Goal: Task Accomplishment & Management: Use online tool/utility

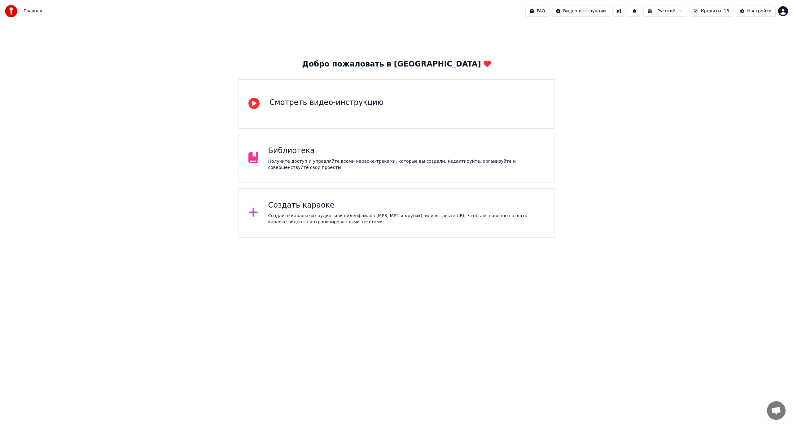
click at [293, 212] on div "Создать караоке Создайте караоке из аудио- или видеофайлов (MP3, MP4 и других),…" at bounding box center [406, 213] width 276 height 25
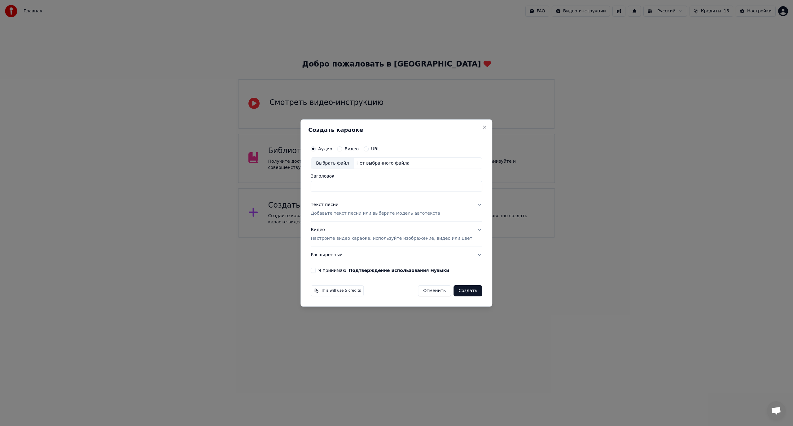
click at [330, 165] on div "Выбрать файл" at bounding box center [332, 163] width 43 height 11
type input "**********"
click at [333, 211] on p "Добавьте текст песни или выберите модель автотекста" at bounding box center [375, 214] width 129 height 6
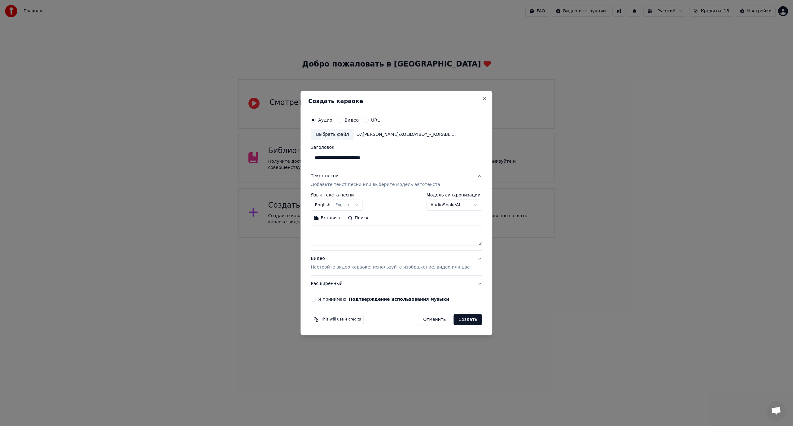
click at [328, 206] on body "**********" at bounding box center [396, 119] width 793 height 238
select select "**"
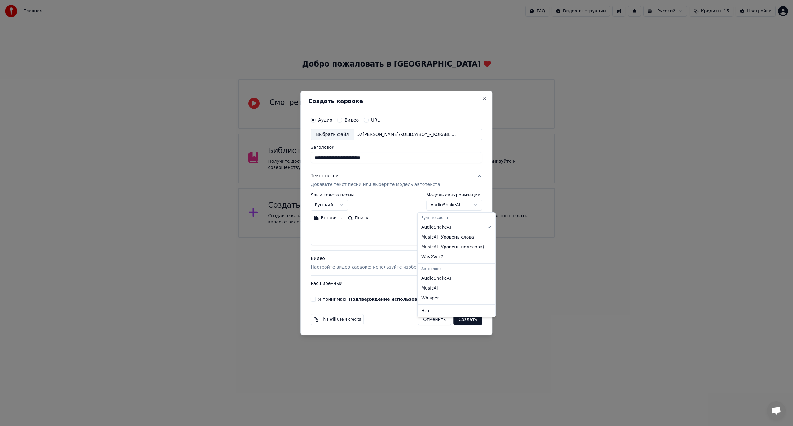
click at [431, 205] on body "**********" at bounding box center [396, 119] width 793 height 238
select select "**********"
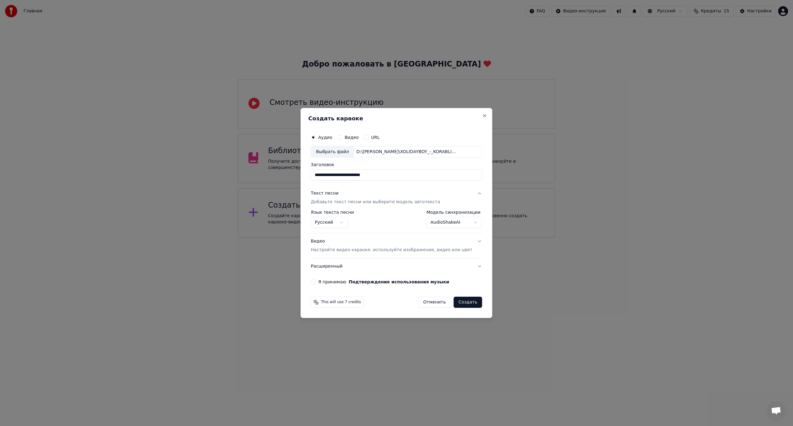
click at [315, 283] on button "Я принимаю Подтверждение использования музыки" at bounding box center [313, 282] width 5 height 5
click at [462, 304] on button "Создать" at bounding box center [467, 302] width 28 height 11
select select "**"
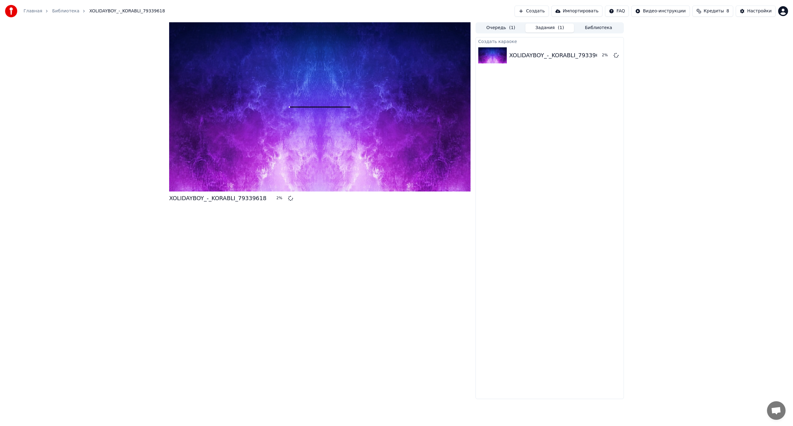
click at [546, 12] on button "Создать" at bounding box center [531, 11] width 34 height 11
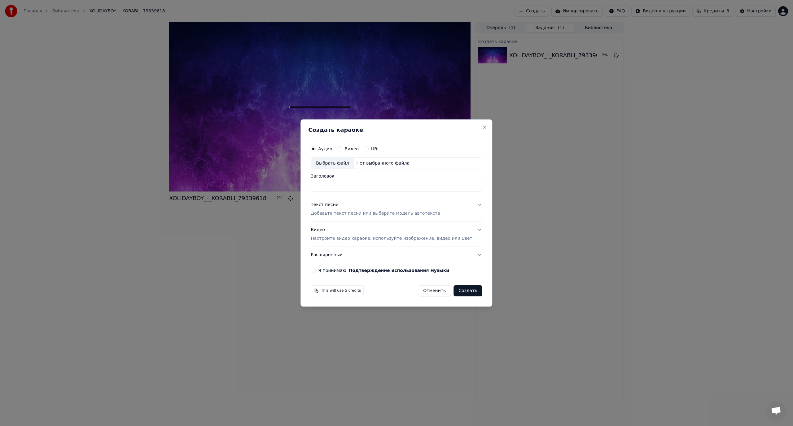
click at [331, 164] on div "Выбрать файл" at bounding box center [332, 163] width 43 height 11
type input "**********"
click at [467, 204] on button "Текст песни Добавьте текст песни или выберите модель автотекста" at bounding box center [396, 209] width 171 height 25
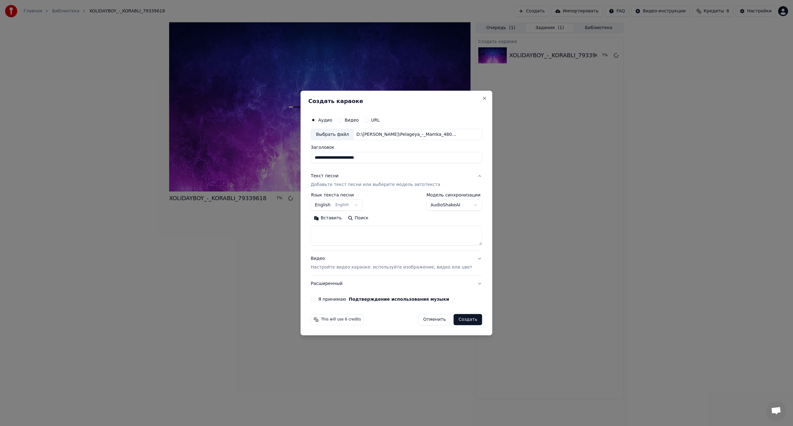
click at [455, 207] on body "**********" at bounding box center [396, 213] width 793 height 426
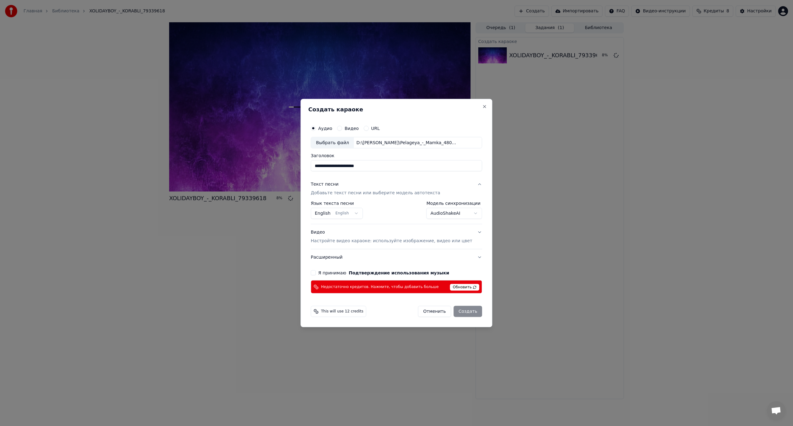
click at [339, 141] on div "Выбрать файл" at bounding box center [332, 142] width 43 height 11
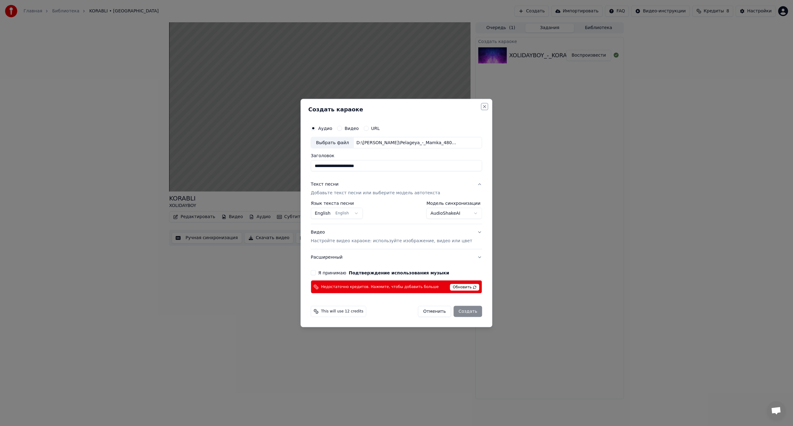
click at [482, 104] on button "Close" at bounding box center [484, 106] width 5 height 5
select select "**********"
select select
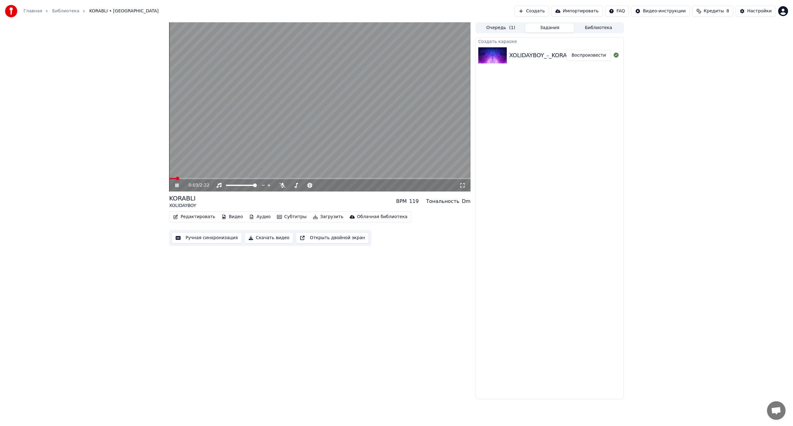
click at [350, 134] on video at bounding box center [319, 106] width 301 height 169
click at [539, 10] on button "Создать" at bounding box center [531, 11] width 34 height 11
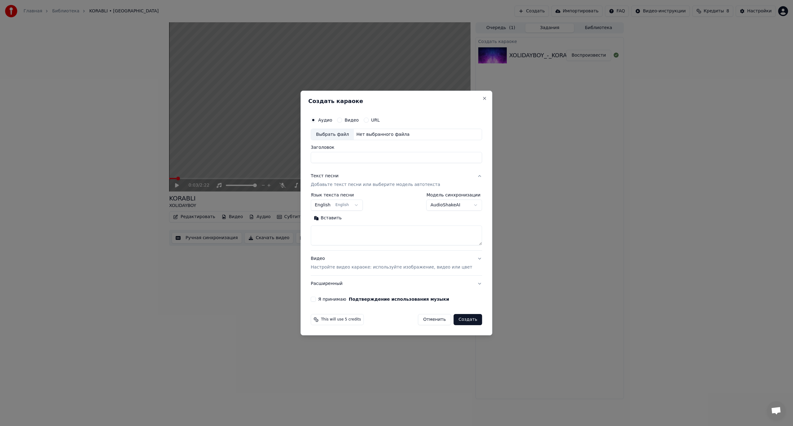
click at [332, 121] on label "Аудио" at bounding box center [325, 120] width 14 height 4
click at [315, 121] on button "Аудио" at bounding box center [313, 120] width 5 height 5
click at [341, 135] on div "Выбрать файл" at bounding box center [332, 134] width 43 height 11
type input "**********"
click at [395, 233] on textarea at bounding box center [396, 236] width 171 height 20
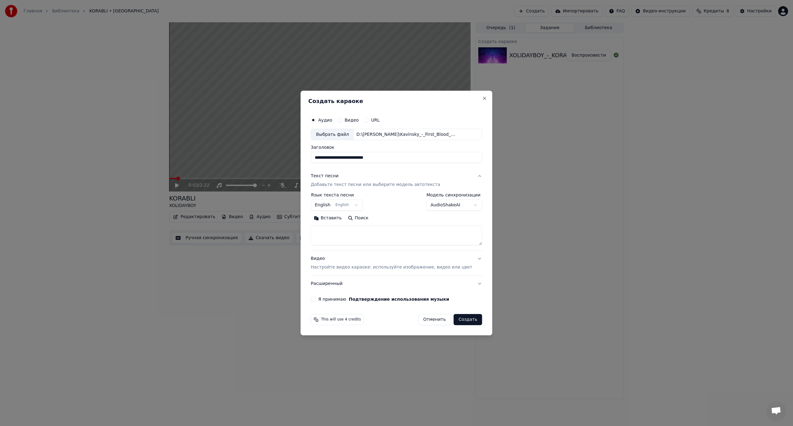
paste textarea "**********"
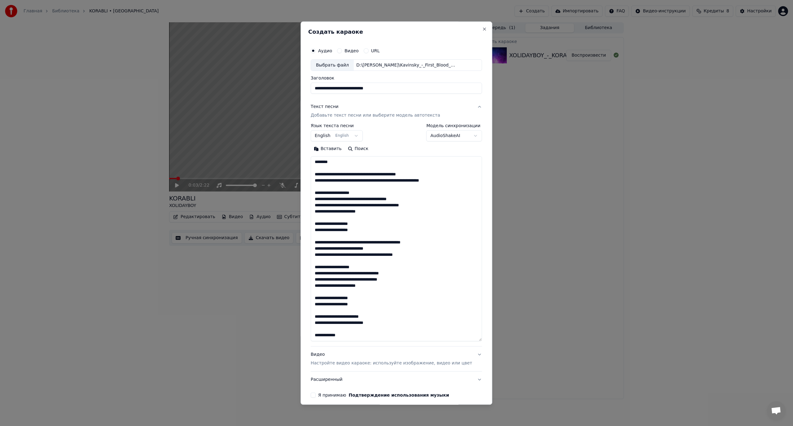
scroll to position [163, 0]
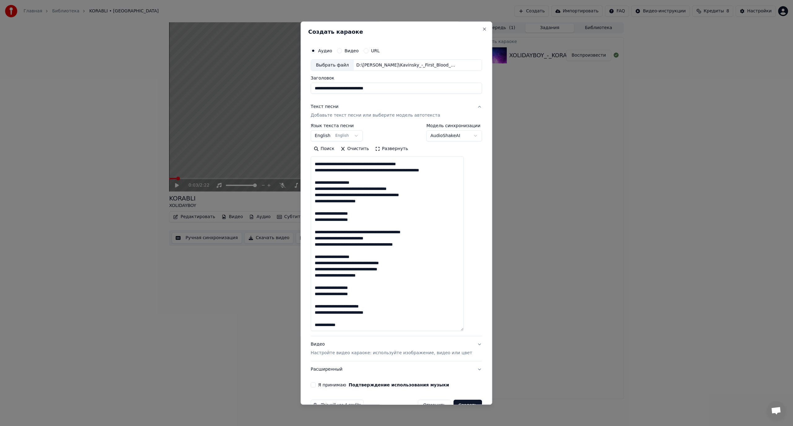
drag, startPoint x: 469, startPoint y: 243, endPoint x: 465, endPoint y: 312, distance: 69.2
click at [482, 328] on div "**********" at bounding box center [396, 213] width 192 height 384
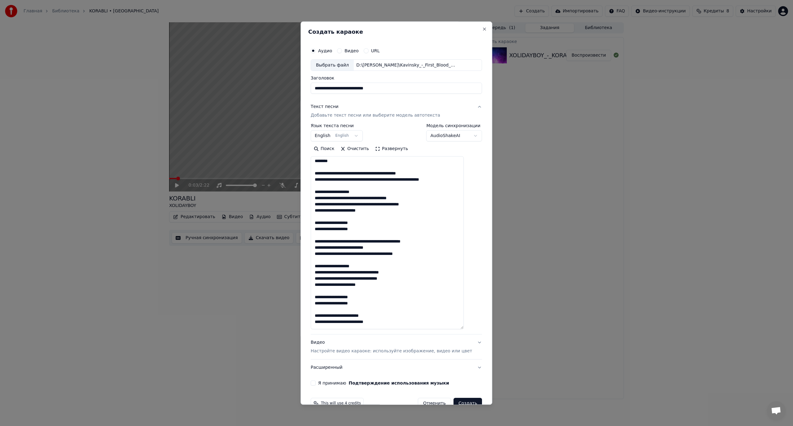
scroll to position [0, 0]
click at [374, 176] on textarea "**********" at bounding box center [387, 243] width 153 height 173
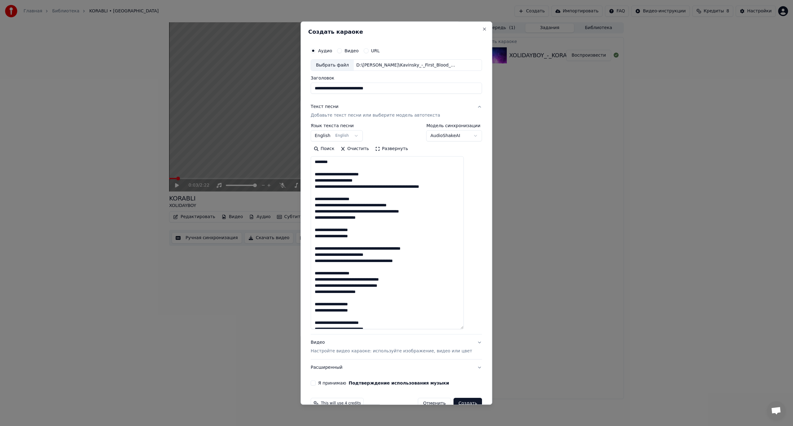
click at [347, 188] on textarea "**********" at bounding box center [387, 243] width 153 height 173
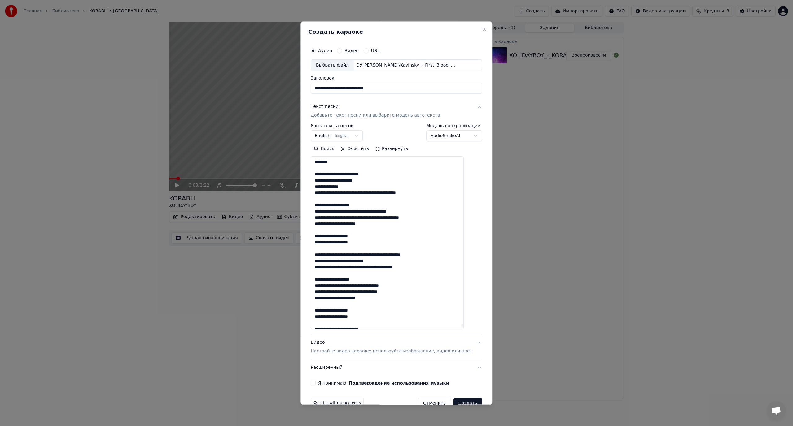
click at [369, 193] on textarea "**********" at bounding box center [387, 243] width 153 height 173
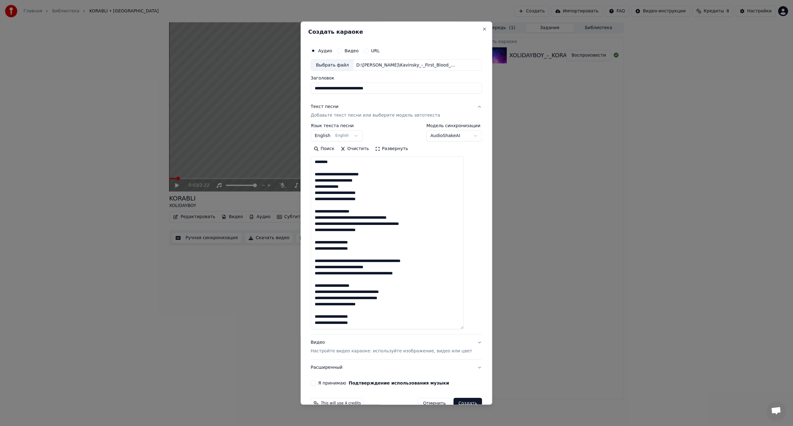
click at [376, 218] on textarea "**********" at bounding box center [387, 243] width 153 height 173
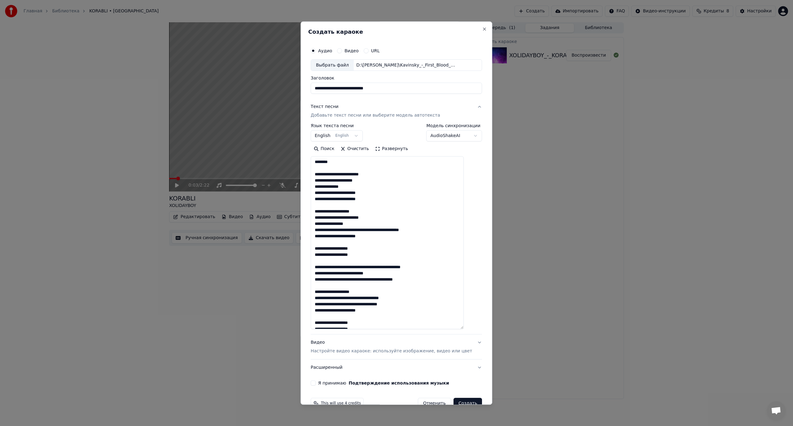
click at [357, 229] on textarea "**********" at bounding box center [387, 243] width 153 height 173
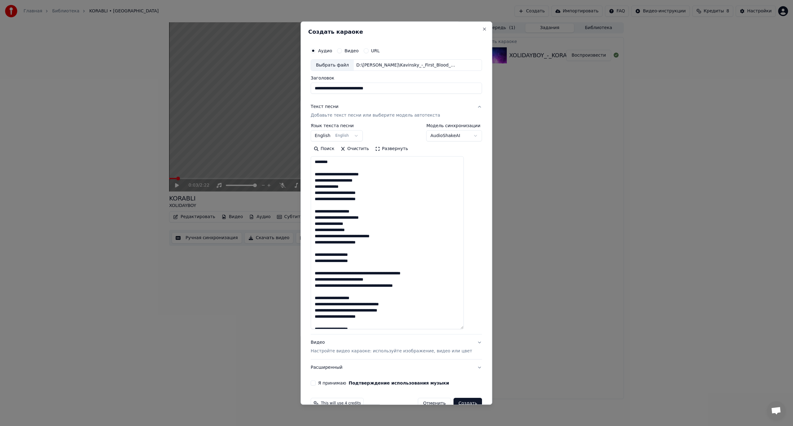
click at [351, 235] on textarea "**********" at bounding box center [387, 243] width 153 height 173
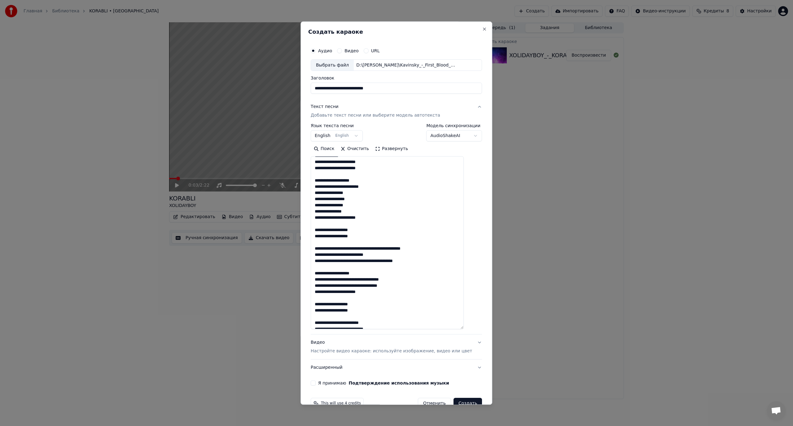
scroll to position [49, 0]
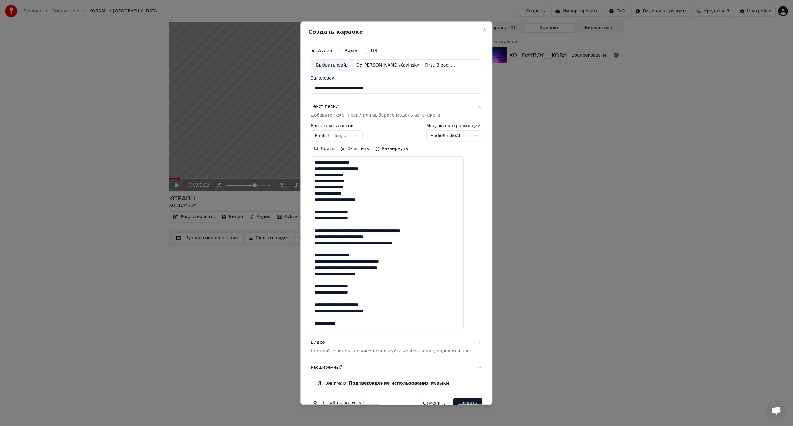
click at [350, 230] on textarea "**********" at bounding box center [387, 243] width 153 height 173
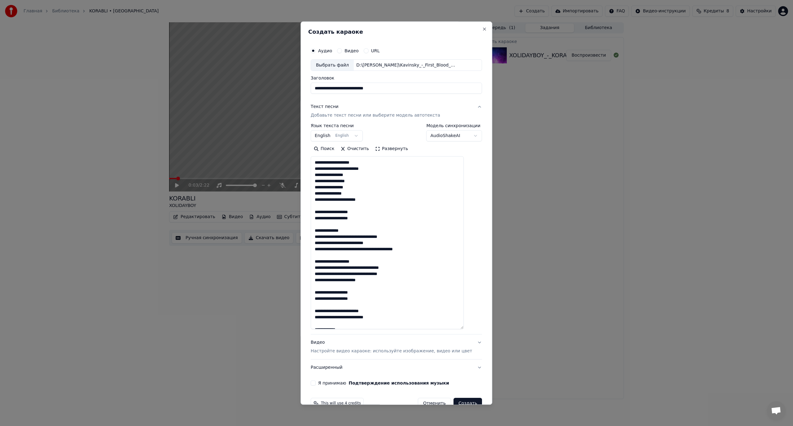
click at [348, 236] on textarea "**********" at bounding box center [387, 243] width 153 height 173
click at [349, 249] on textarea "**********" at bounding box center [387, 243] width 153 height 173
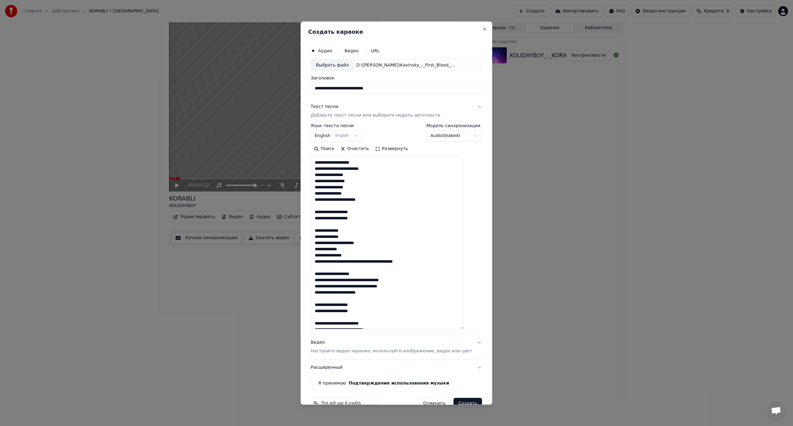
click at [345, 261] on textarea "**********" at bounding box center [387, 243] width 153 height 173
click at [350, 268] on textarea "**********" at bounding box center [387, 243] width 153 height 173
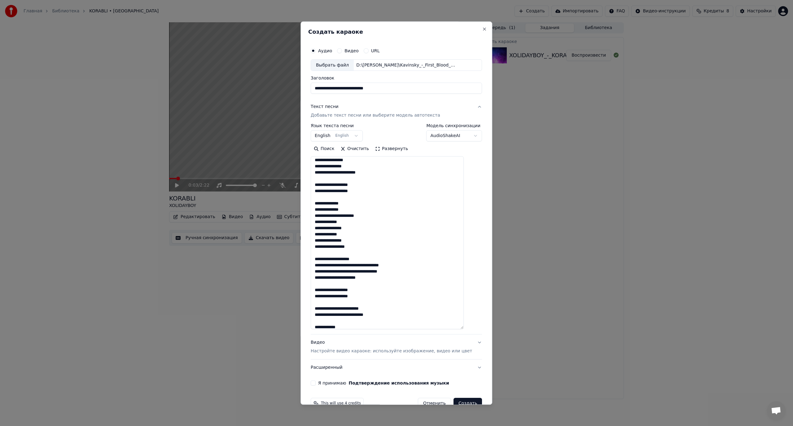
scroll to position [80, 0]
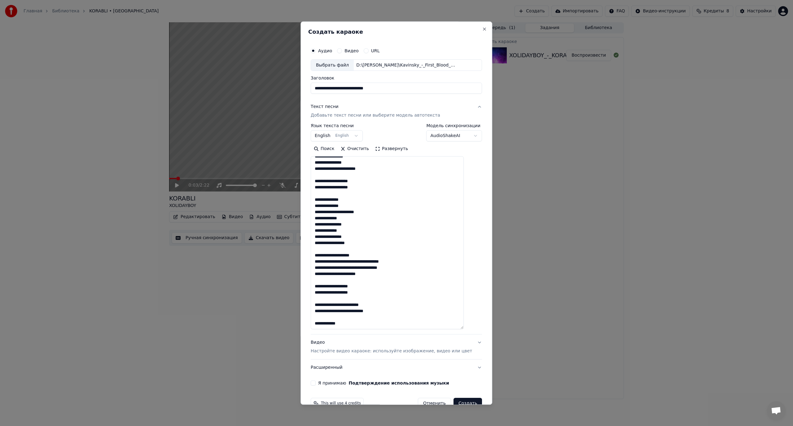
click at [362, 262] on textarea "**********" at bounding box center [387, 243] width 153 height 173
click at [376, 261] on textarea "**********" at bounding box center [387, 243] width 153 height 173
click at [357, 274] on textarea "**********" at bounding box center [387, 243] width 153 height 173
click at [352, 311] on textarea "**********" at bounding box center [387, 243] width 153 height 173
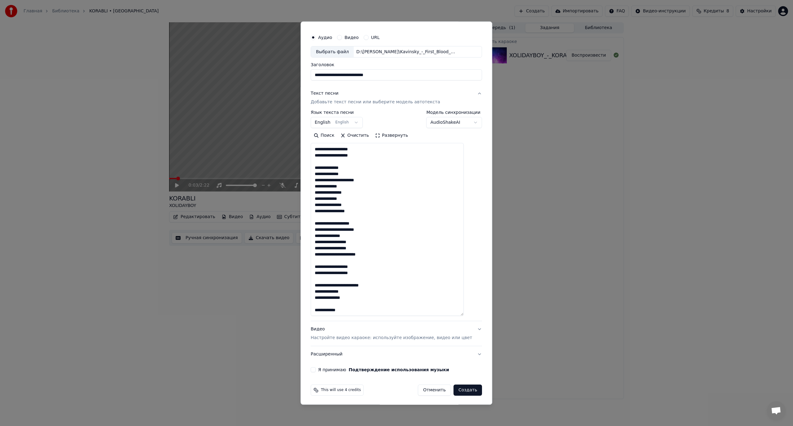
scroll to position [15, 0]
type textarea "**********"
click at [315, 368] on button "Я принимаю Подтверждение использования музыки" at bounding box center [313, 369] width 5 height 5
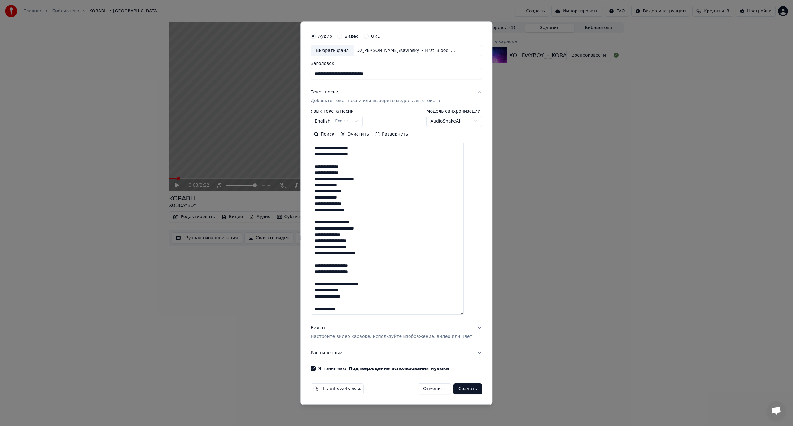
click at [458, 390] on button "Создать" at bounding box center [467, 389] width 28 height 11
select select
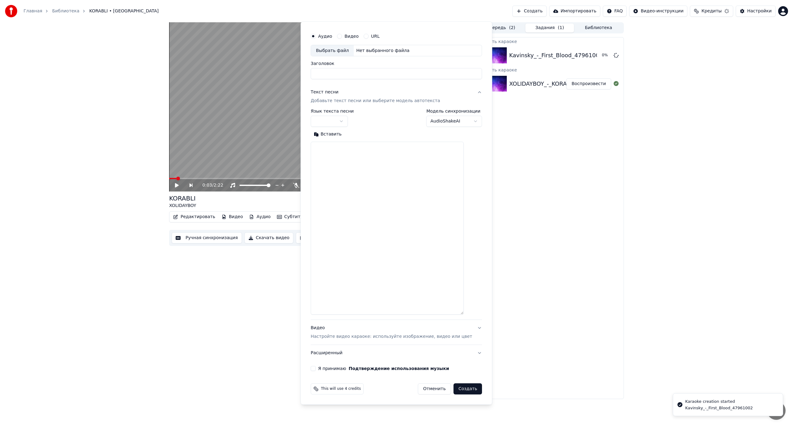
scroll to position [0, 0]
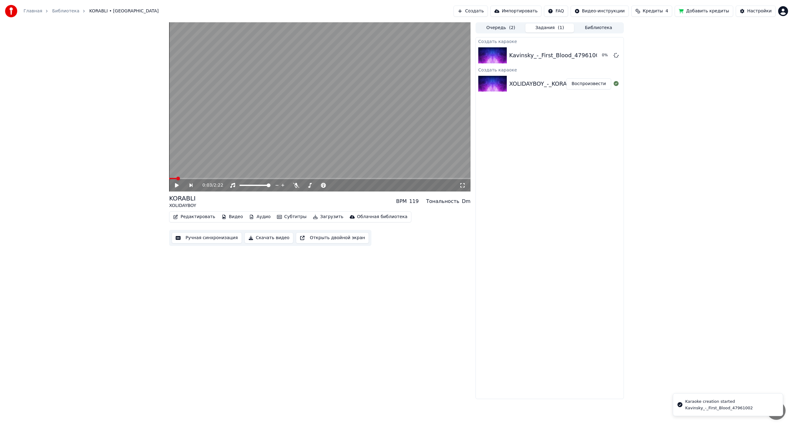
click at [487, 14] on button "Создать" at bounding box center [470, 11] width 34 height 11
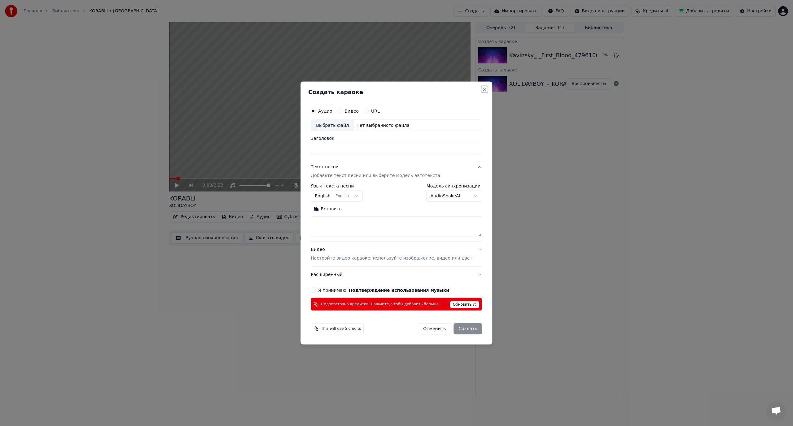
click at [482, 89] on button "Close" at bounding box center [484, 89] width 5 height 5
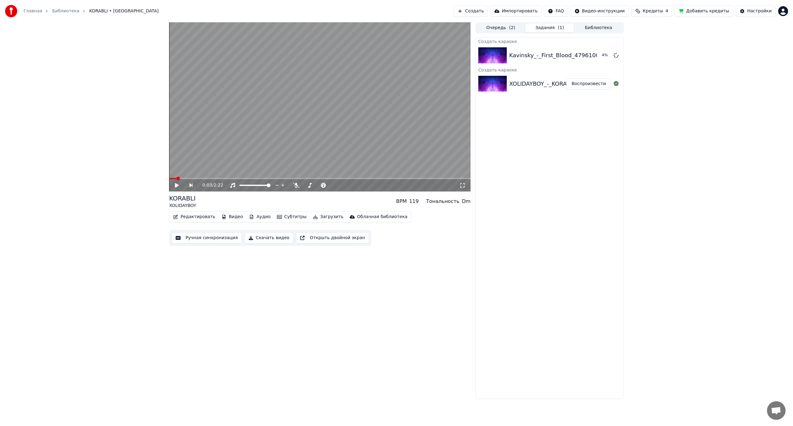
click at [528, 81] on div "XOLIDAYBOY_-_KORABLI_79339618" at bounding box center [557, 84] width 97 height 9
click at [169, 178] on span at bounding box center [171, 179] width 4 height 4
click at [295, 185] on icon at bounding box center [296, 185] width 6 height 5
click at [283, 158] on video at bounding box center [319, 106] width 301 height 169
click at [600, 25] on button "Библиотека" at bounding box center [598, 28] width 49 height 9
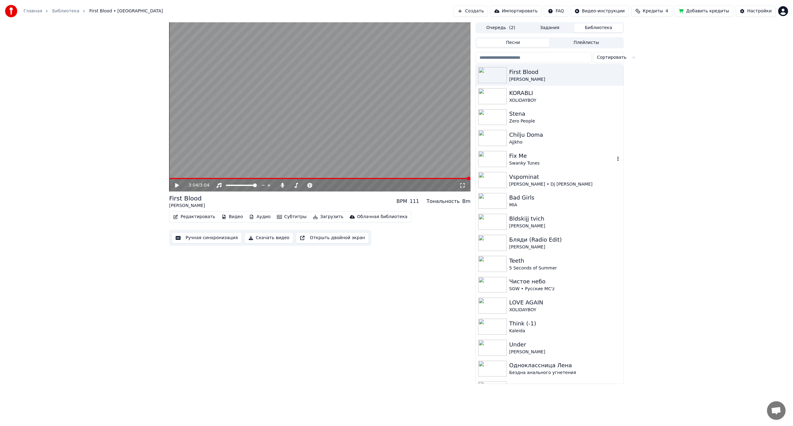
click at [550, 139] on div "Chilju Doma" at bounding box center [565, 135] width 112 height 9
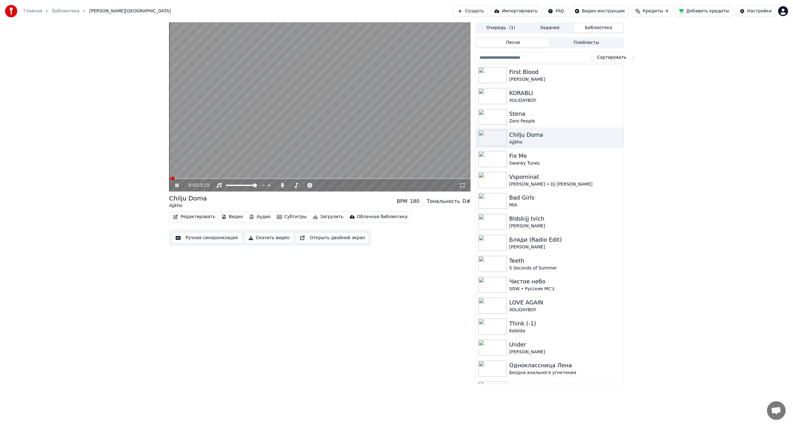
click at [184, 178] on span at bounding box center [319, 178] width 301 height 1
click at [194, 179] on span at bounding box center [319, 178] width 301 height 1
click at [219, 149] on video at bounding box center [319, 106] width 301 height 169
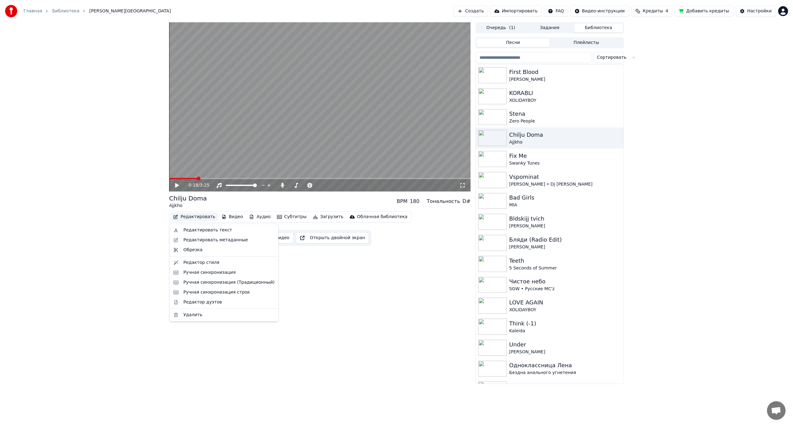
click at [197, 217] on button "Редактировать" at bounding box center [194, 217] width 47 height 9
click at [196, 229] on div "Редактировать текст" at bounding box center [207, 230] width 49 height 6
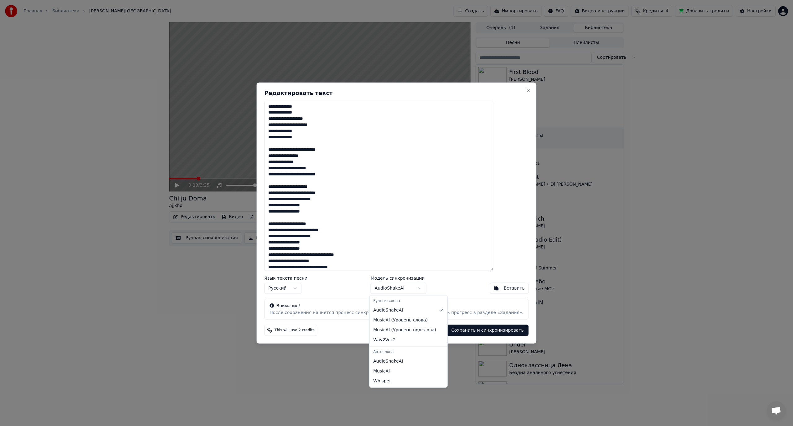
click at [402, 288] on body "Главная Библиотека [PERSON_NAME] Создать Импортировать FAQ Видео-инструкции Кре…" at bounding box center [396, 213] width 793 height 426
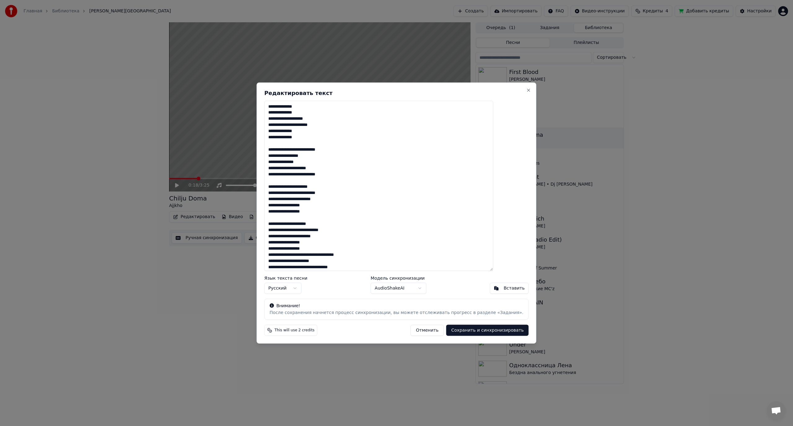
click at [402, 288] on body "Главная Библиотека [PERSON_NAME] Создать Импортировать FAQ Видео-инструкции Кре…" at bounding box center [396, 213] width 793 height 426
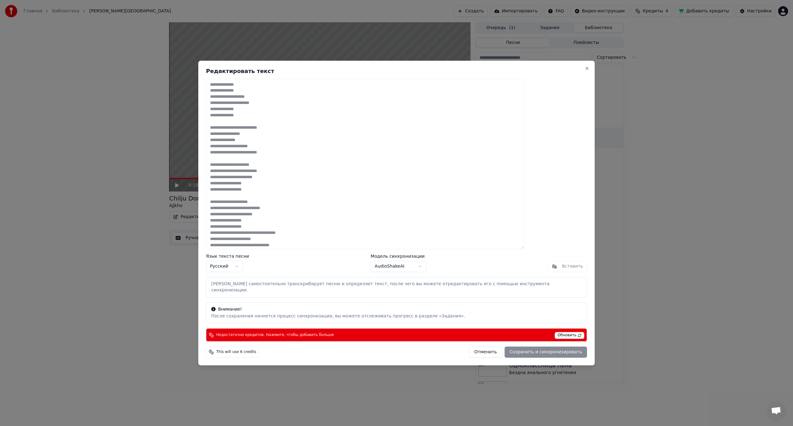
click at [394, 271] on body "Главная Библиотека [PERSON_NAME] Создать Импортировать FAQ Видео-инструкции Кре…" at bounding box center [396, 213] width 793 height 426
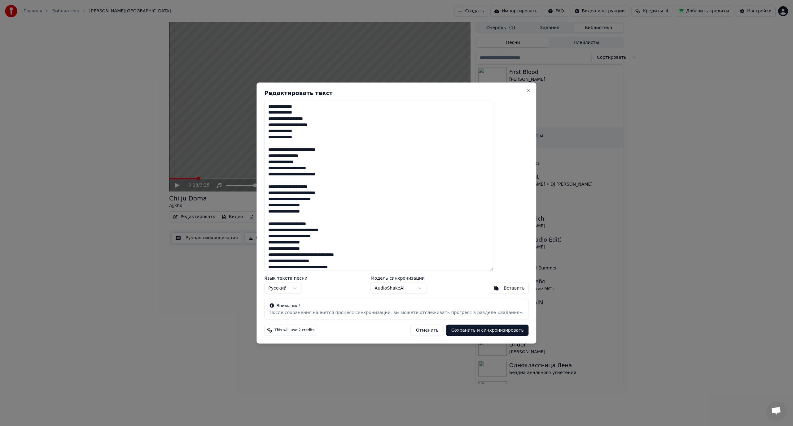
click at [477, 330] on button "Сохранить и синхронизировать" at bounding box center [487, 330] width 82 height 11
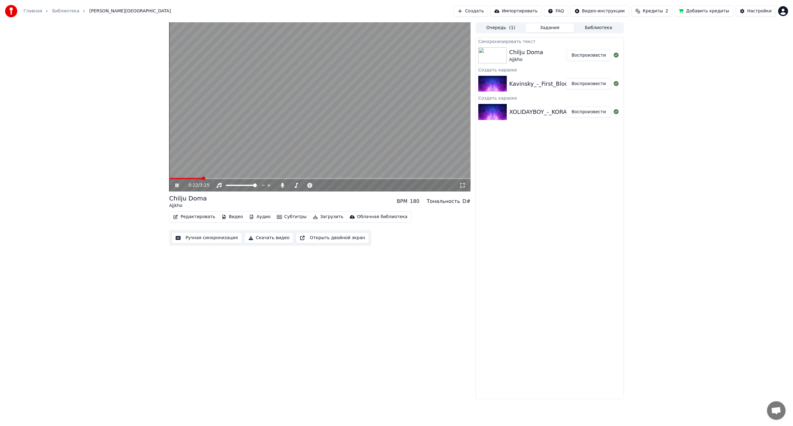
click at [175, 178] on span at bounding box center [185, 178] width 33 height 1
click at [599, 29] on button "Библиотека" at bounding box center [598, 28] width 49 height 9
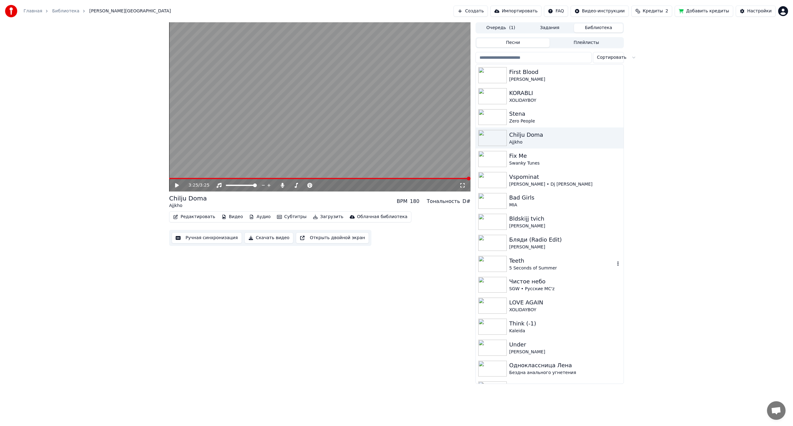
click at [537, 265] on div "Teeth" at bounding box center [562, 261] width 106 height 9
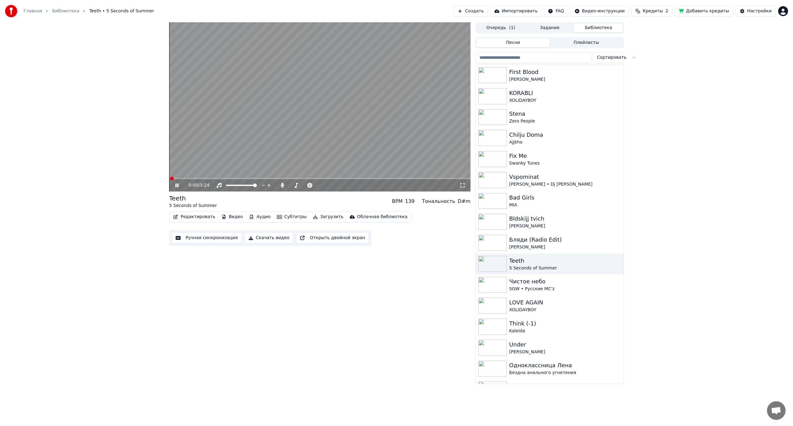
click at [294, 120] on video at bounding box center [319, 106] width 301 height 169
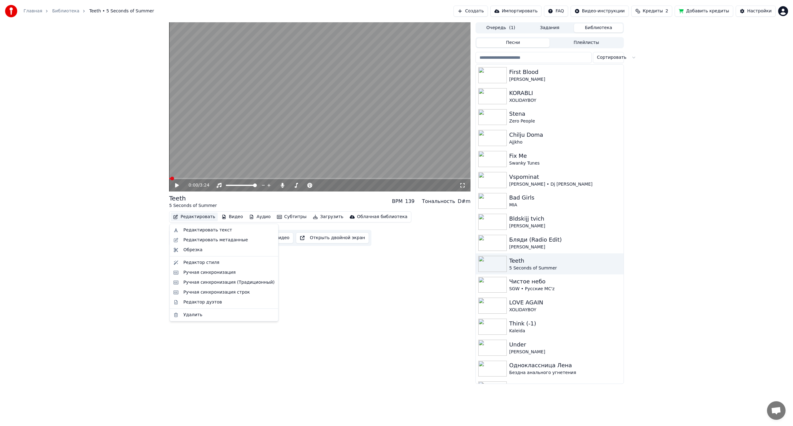
click at [209, 217] on button "Редактировать" at bounding box center [194, 217] width 47 height 9
click at [203, 229] on div "Редактировать текст" at bounding box center [207, 230] width 49 height 6
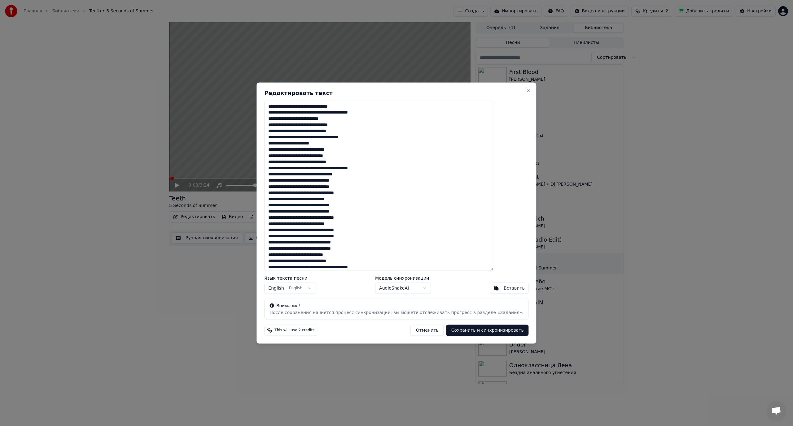
click at [321, 106] on textarea at bounding box center [378, 186] width 229 height 171
click at [335, 119] on textarea at bounding box center [378, 186] width 229 height 171
click at [318, 132] on textarea at bounding box center [378, 186] width 229 height 171
click at [318, 143] on textarea at bounding box center [378, 186] width 229 height 171
click at [325, 156] on textarea at bounding box center [378, 186] width 229 height 171
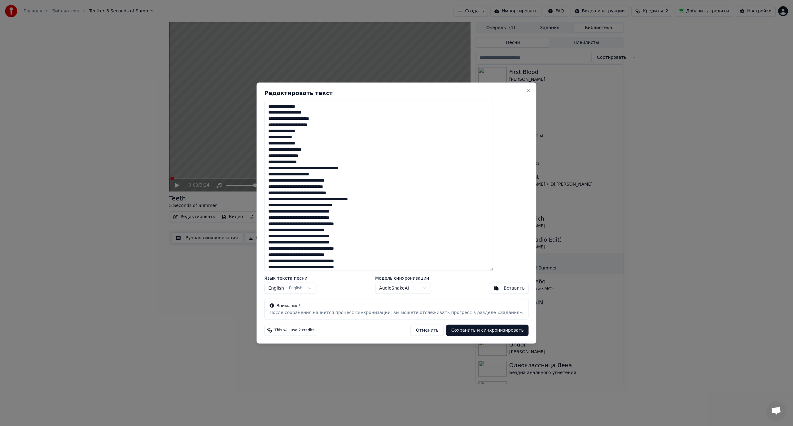
click at [337, 169] on textarea at bounding box center [378, 186] width 229 height 171
click at [315, 181] on textarea at bounding box center [378, 186] width 229 height 171
click at [316, 194] on textarea at bounding box center [378, 186] width 229 height 171
click at [331, 206] on textarea at bounding box center [378, 186] width 229 height 171
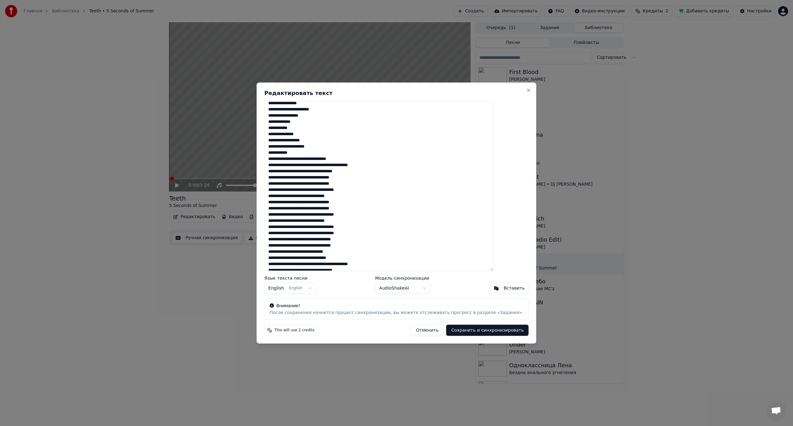
scroll to position [62, 0]
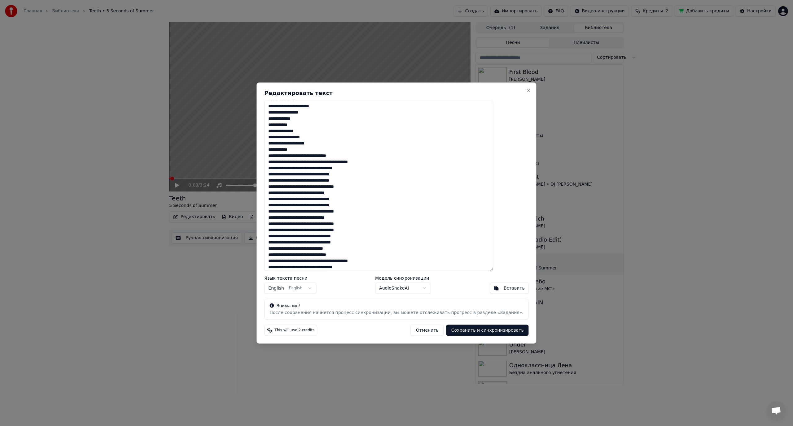
click at [312, 156] on textarea at bounding box center [378, 186] width 229 height 171
click at [329, 168] on textarea at bounding box center [378, 186] width 229 height 171
click at [333, 180] on textarea at bounding box center [378, 186] width 229 height 171
click at [342, 131] on textarea at bounding box center [378, 186] width 229 height 171
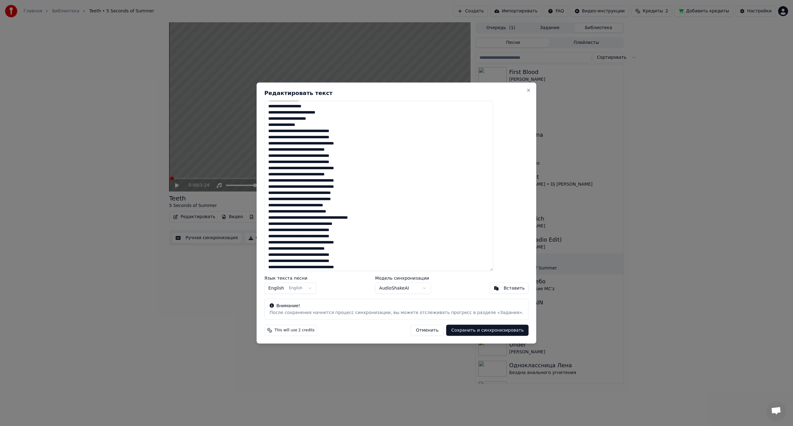
click at [313, 132] on textarea at bounding box center [378, 186] width 229 height 171
click at [313, 144] on textarea at bounding box center [378, 186] width 229 height 171
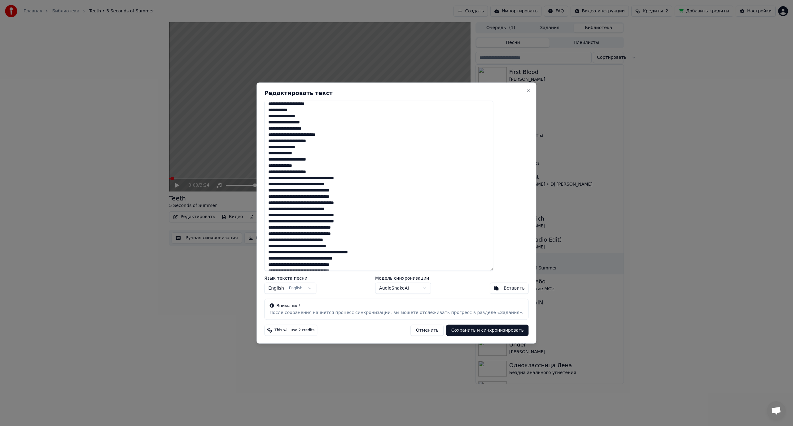
scroll to position [0, 0]
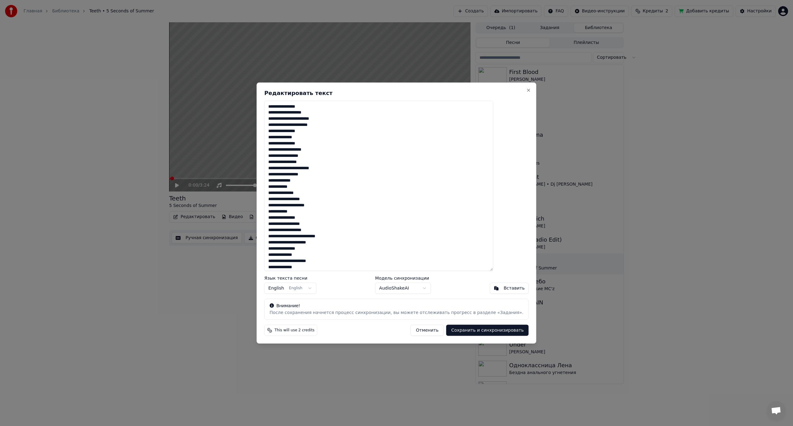
click at [286, 162] on textarea at bounding box center [378, 186] width 229 height 171
click at [341, 156] on textarea at bounding box center [378, 186] width 229 height 171
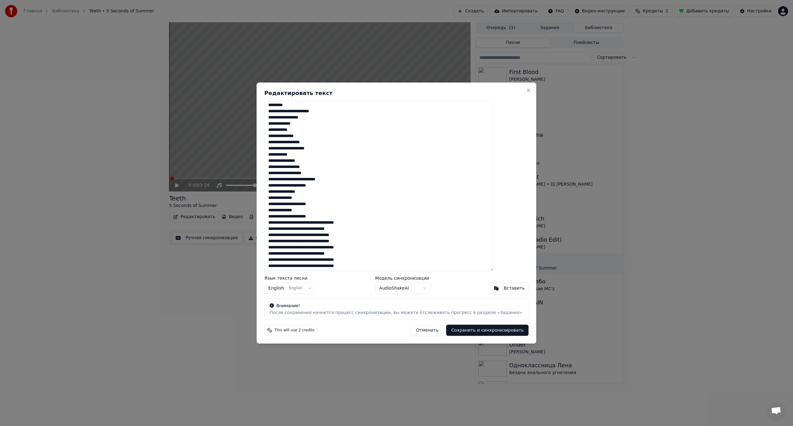
scroll to position [62, 0]
click at [286, 131] on textarea at bounding box center [378, 186] width 229 height 171
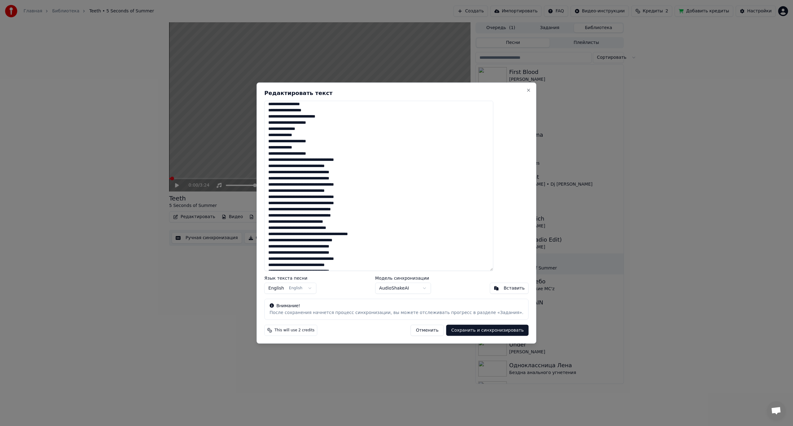
scroll to position [124, 0]
click at [294, 156] on textarea at bounding box center [378, 186] width 229 height 171
drag, startPoint x: 311, startPoint y: 156, endPoint x: 285, endPoint y: 157, distance: 26.0
click at [285, 157] on textarea at bounding box center [378, 186] width 229 height 171
paste textarea
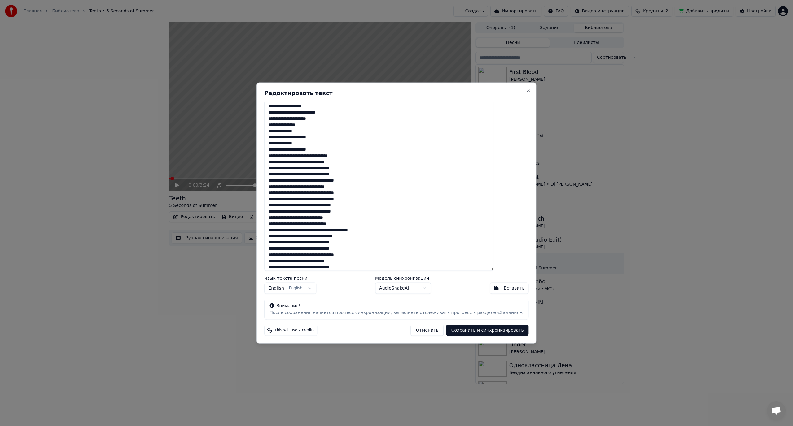
click at [318, 156] on textarea at bounding box center [378, 186] width 229 height 171
click at [333, 168] on textarea at bounding box center [378, 186] width 229 height 171
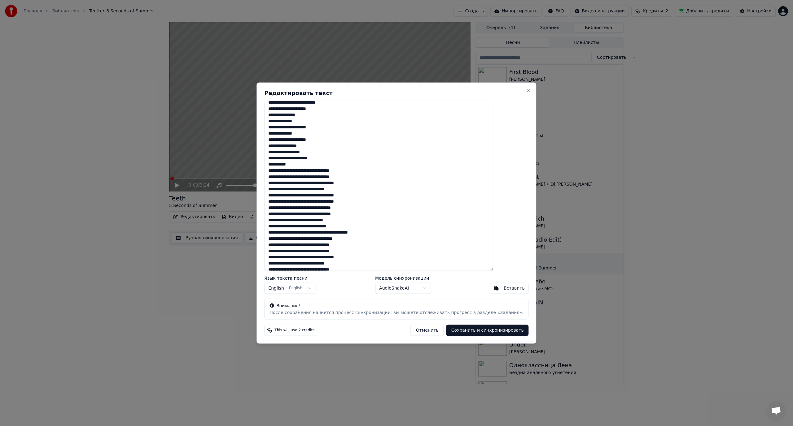
scroll to position [155, 0]
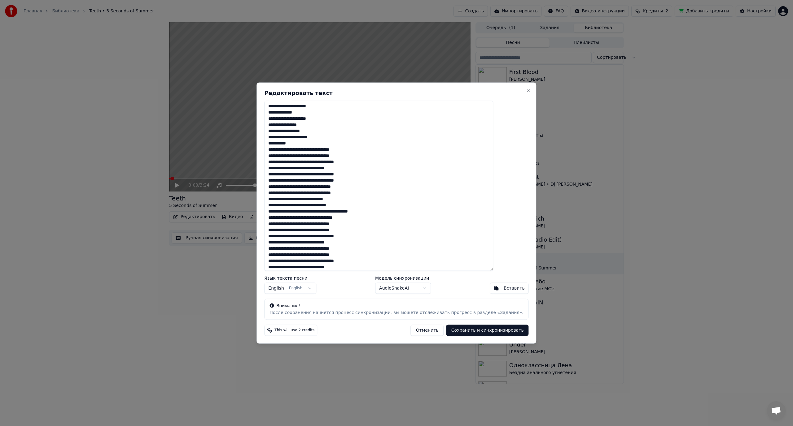
click at [312, 150] on textarea at bounding box center [378, 186] width 229 height 171
click at [313, 162] on textarea at bounding box center [378, 186] width 229 height 171
drag, startPoint x: 286, startPoint y: 175, endPoint x: 312, endPoint y: 176, distance: 26.3
click at [312, 176] on textarea at bounding box center [378, 186] width 229 height 171
paste textarea
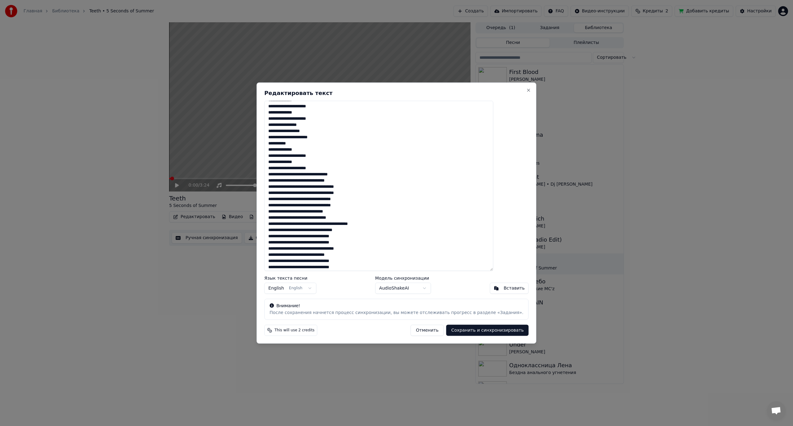
click at [319, 176] on textarea at bounding box center [378, 186] width 229 height 171
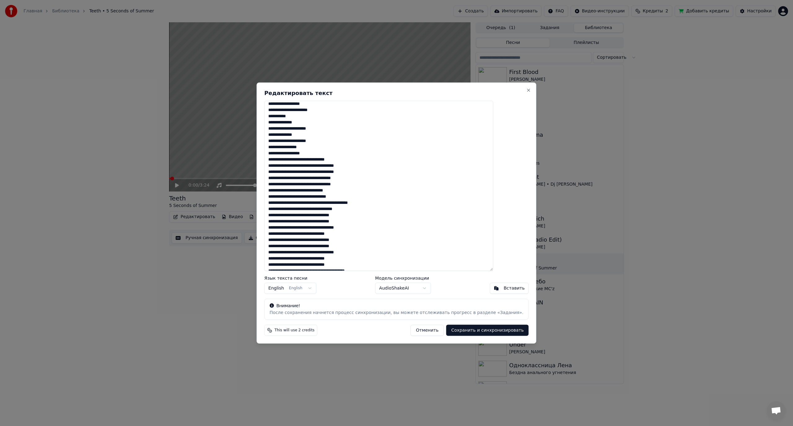
scroll to position [186, 0]
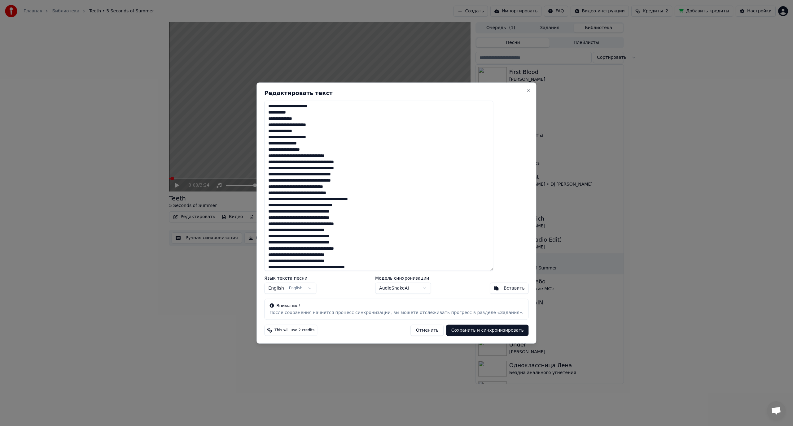
click at [333, 156] on textarea at bounding box center [378, 186] width 229 height 171
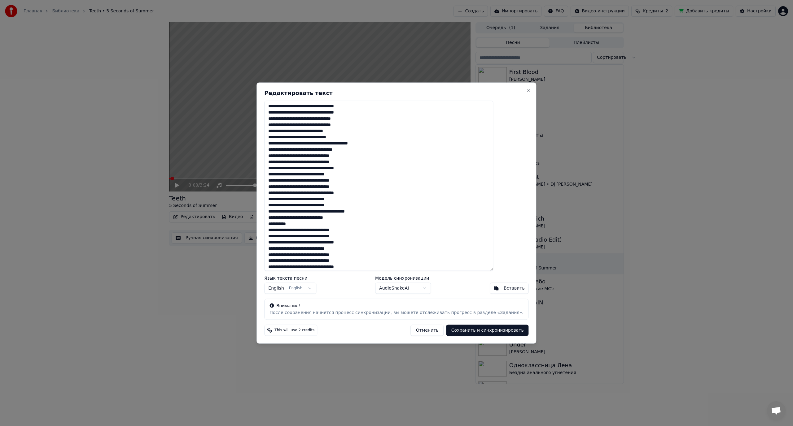
click at [321, 108] on textarea at bounding box center [378, 186] width 229 height 171
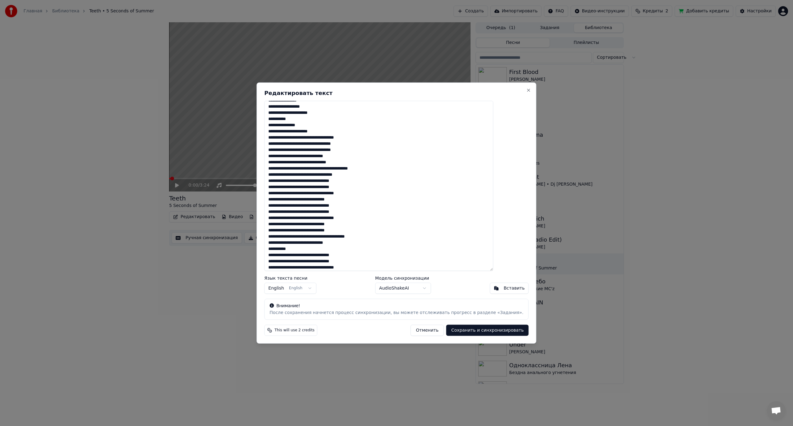
scroll to position [225, 0]
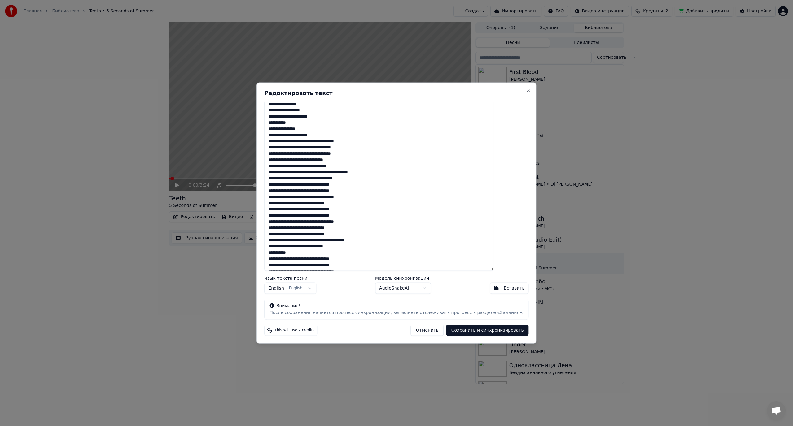
click at [345, 142] on textarea at bounding box center [378, 186] width 229 height 171
click at [302, 163] on textarea at bounding box center [378, 186] width 229 height 171
drag, startPoint x: 286, startPoint y: 153, endPoint x: 313, endPoint y: 155, distance: 27.6
click at [313, 155] on textarea at bounding box center [378, 186] width 229 height 171
paste textarea
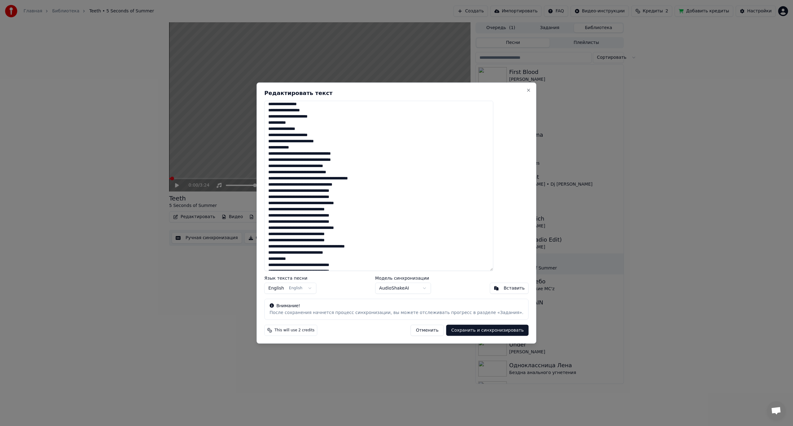
click at [344, 152] on textarea at bounding box center [378, 186] width 229 height 171
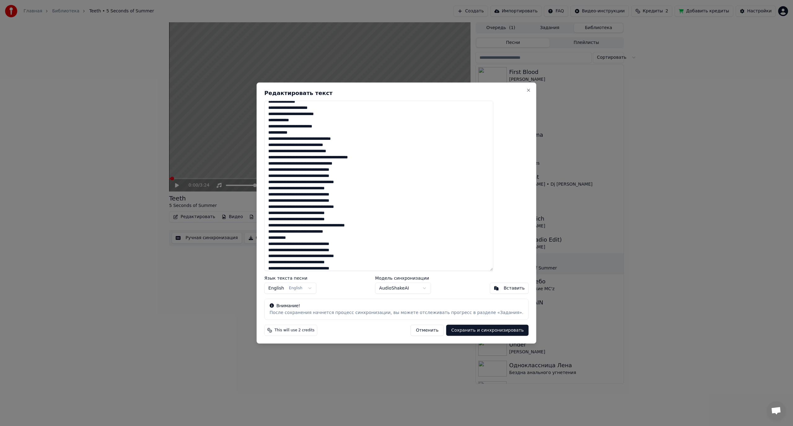
scroll to position [256, 0]
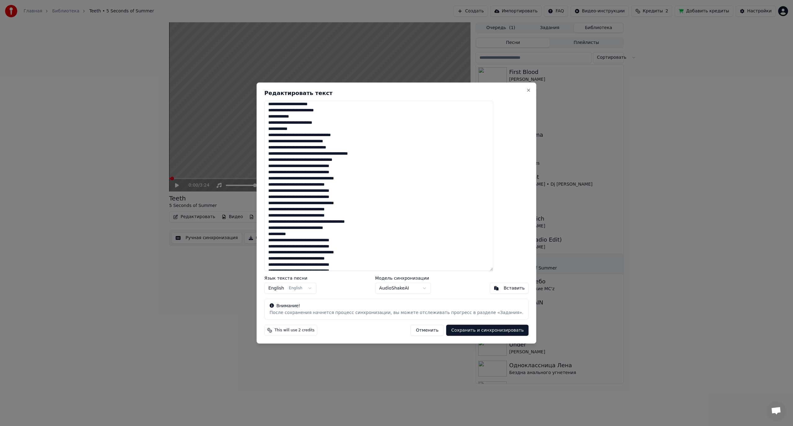
click at [333, 136] on textarea at bounding box center [378, 186] width 229 height 171
click at [330, 147] on textarea at bounding box center [378, 186] width 229 height 171
click at [312, 160] on textarea at bounding box center [378, 186] width 229 height 171
click at [329, 173] on textarea at bounding box center [378, 186] width 229 height 171
click at [309, 185] on textarea at bounding box center [378, 186] width 229 height 171
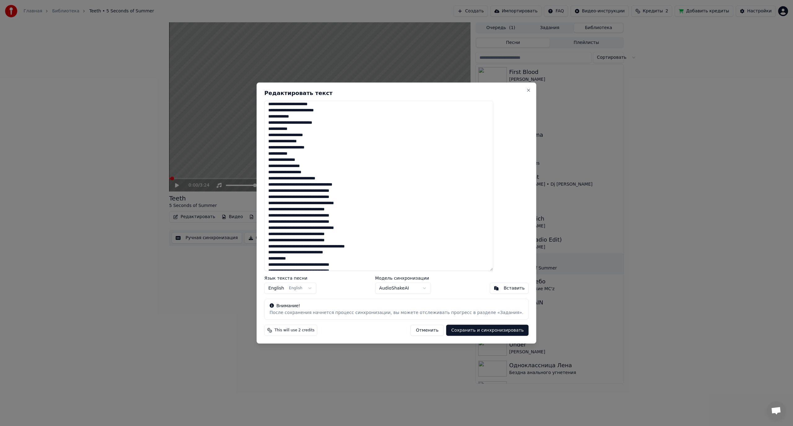
click at [333, 185] on textarea at bounding box center [378, 186] width 229 height 171
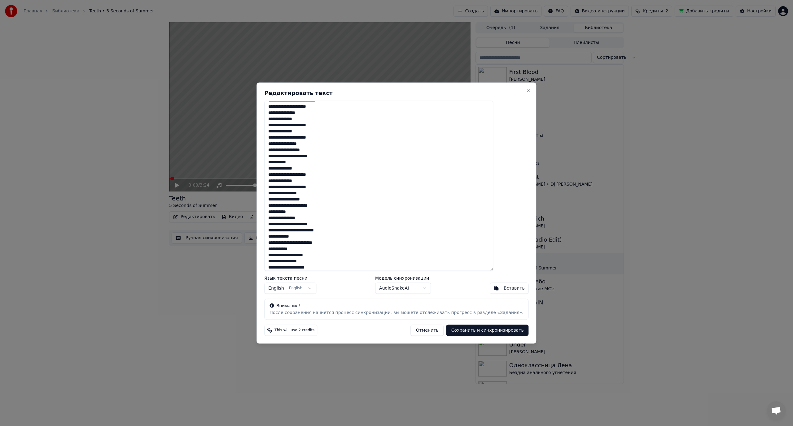
scroll to position [132, 0]
drag, startPoint x: 286, startPoint y: 148, endPoint x: 306, endPoint y: 149, distance: 19.8
click at [306, 149] on textarea at bounding box center [378, 186] width 229 height 171
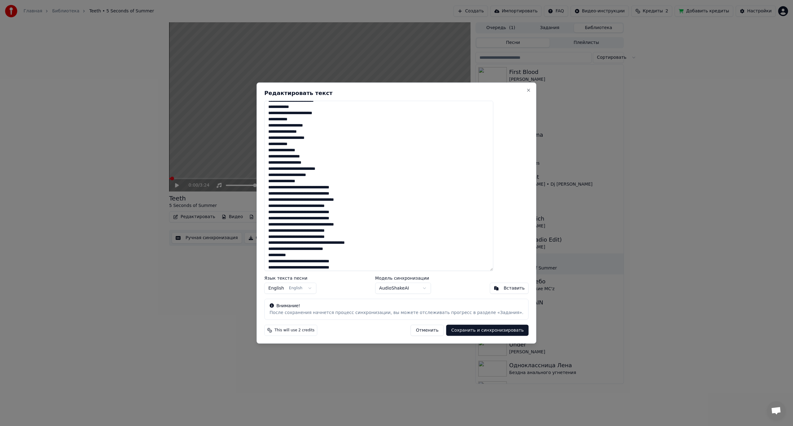
scroll to position [287, 0]
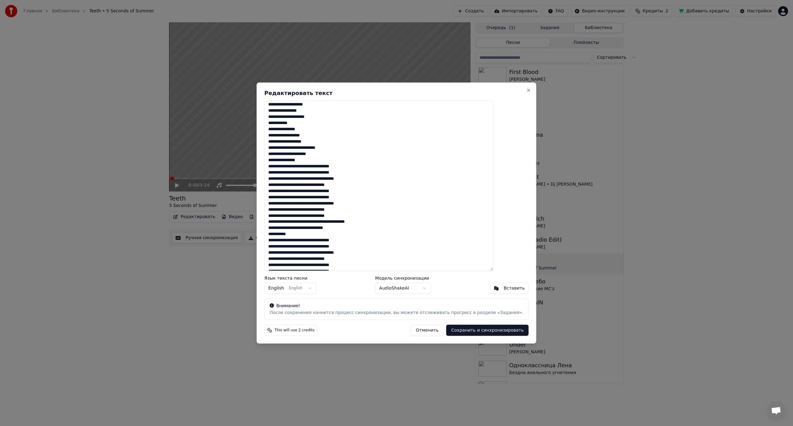
click at [313, 166] on textarea at bounding box center [378, 186] width 229 height 171
click at [312, 179] on textarea at bounding box center [378, 186] width 229 height 171
drag, startPoint x: 311, startPoint y: 191, endPoint x: 280, endPoint y: 191, distance: 31.6
click at [280, 191] on div "Редактировать текст Язык текста песни English English Модель синхронизации Audi…" at bounding box center [396, 213] width 280 height 262
paste textarea
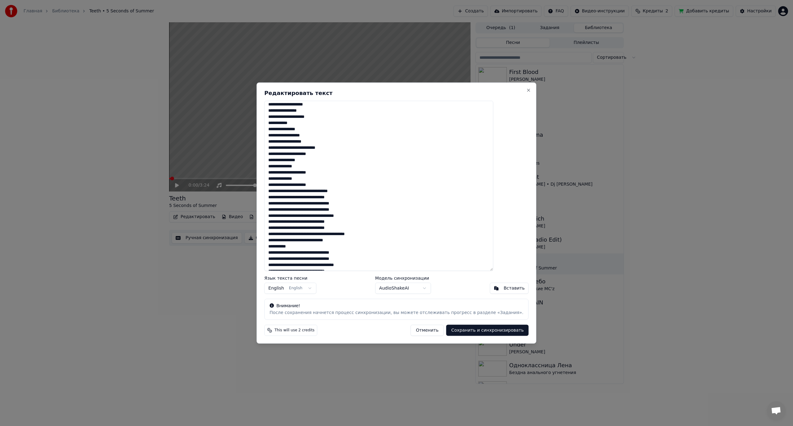
click at [318, 191] on textarea at bounding box center [378, 186] width 229 height 171
click at [333, 204] on textarea at bounding box center [378, 186] width 229 height 171
click at [312, 185] on textarea at bounding box center [378, 186] width 229 height 171
click at [312, 198] on textarea at bounding box center [378, 186] width 229 height 171
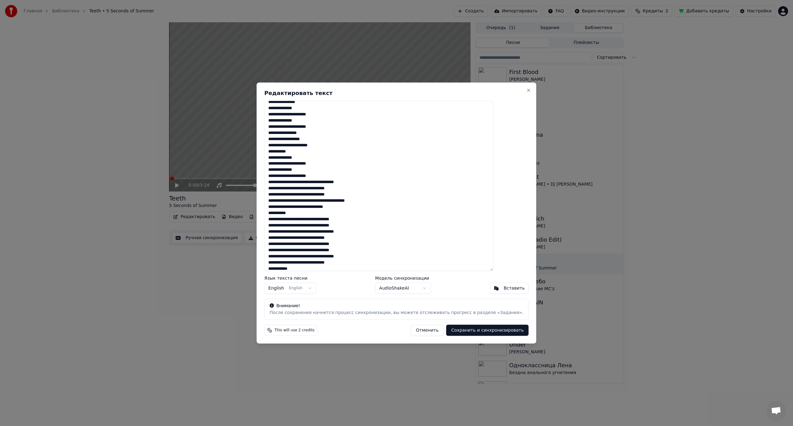
scroll to position [349, 0]
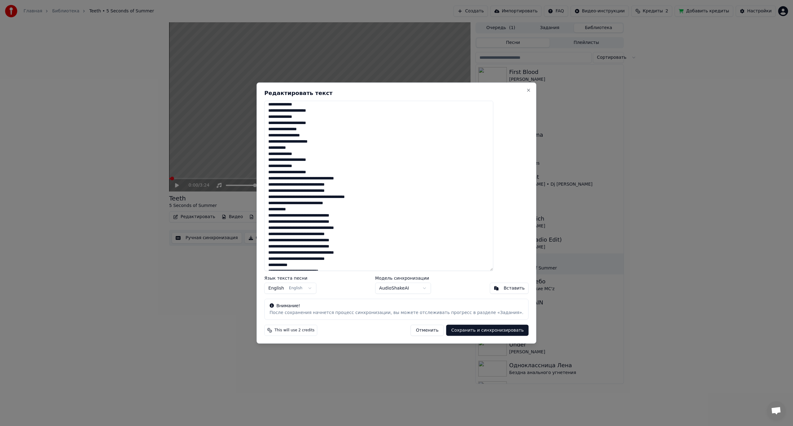
drag, startPoint x: 286, startPoint y: 179, endPoint x: 312, endPoint y: 181, distance: 25.8
click at [312, 181] on textarea at bounding box center [378, 186] width 229 height 171
paste textarea
click at [318, 177] on textarea at bounding box center [378, 186] width 229 height 171
click at [333, 189] on textarea at bounding box center [378, 186] width 229 height 171
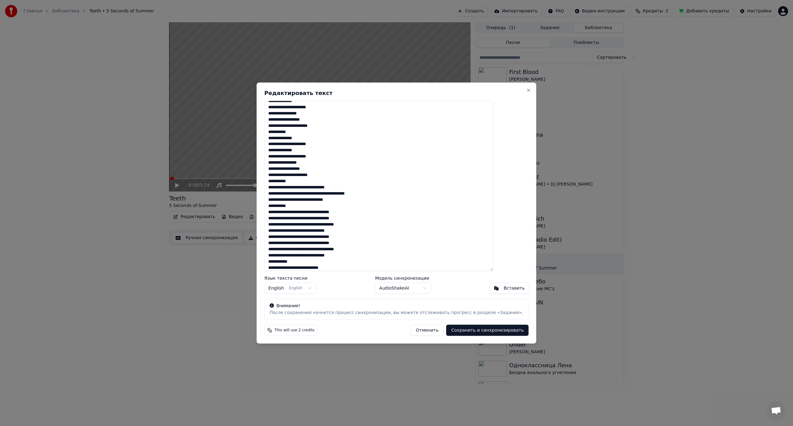
scroll to position [367, 0]
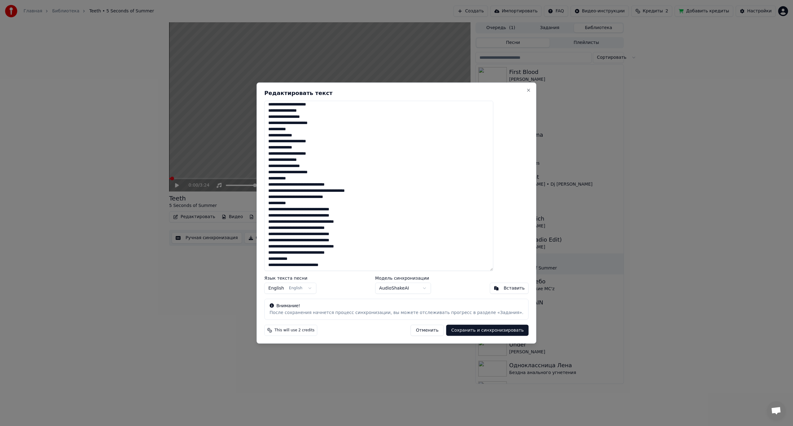
click at [322, 185] on textarea at bounding box center [378, 186] width 229 height 171
drag, startPoint x: 290, startPoint y: 191, endPoint x: 283, endPoint y: 191, distance: 6.5
click at [283, 191] on textarea at bounding box center [378, 186] width 229 height 171
click at [327, 197] on textarea at bounding box center [378, 186] width 229 height 171
click at [322, 210] on textarea at bounding box center [378, 186] width 229 height 171
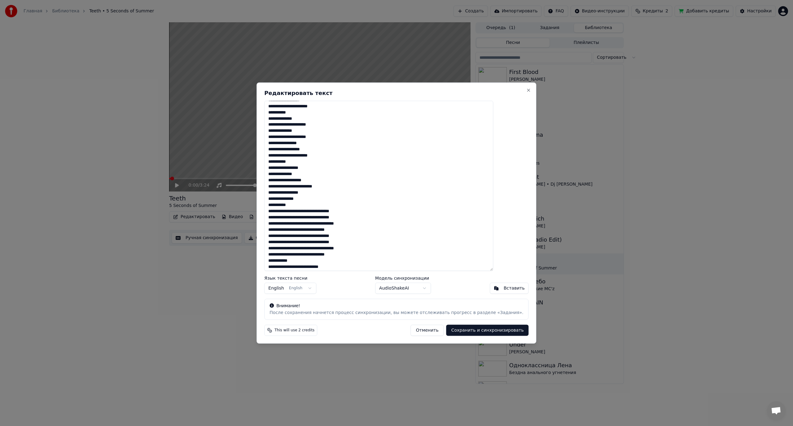
scroll to position [386, 0]
click at [312, 210] on textarea at bounding box center [378, 186] width 229 height 171
click at [313, 222] on textarea at bounding box center [378, 186] width 229 height 171
drag, startPoint x: 286, startPoint y: 235, endPoint x: 301, endPoint y: 235, distance: 14.6
click at [301, 235] on textarea at bounding box center [378, 186] width 229 height 171
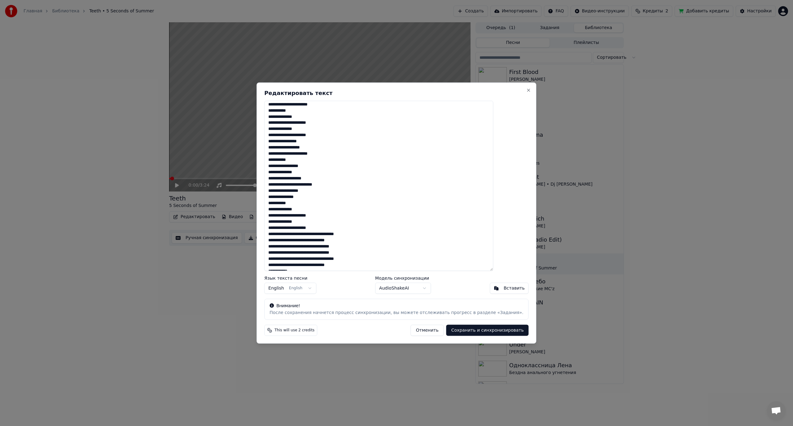
drag, startPoint x: 312, startPoint y: 234, endPoint x: 286, endPoint y: 234, distance: 25.4
click at [286, 234] on textarea at bounding box center [378, 186] width 229 height 171
paste textarea
click at [318, 235] on textarea at bounding box center [378, 186] width 229 height 171
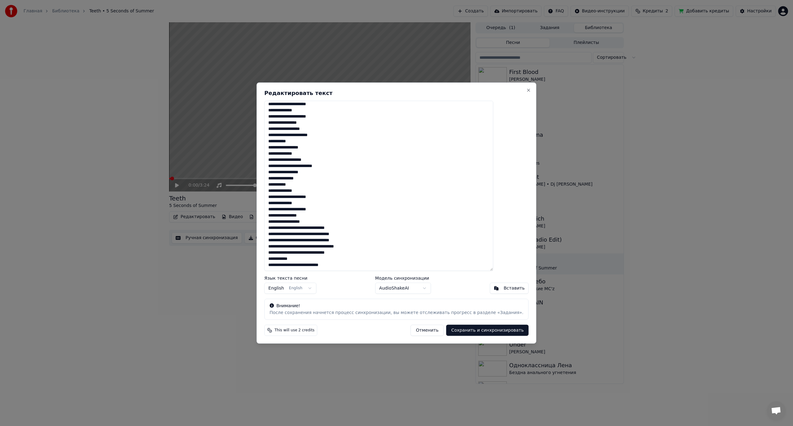
click at [333, 228] on textarea at bounding box center [378, 186] width 229 height 171
click at [312, 235] on textarea at bounding box center [378, 186] width 229 height 171
click at [312, 241] on textarea at bounding box center [378, 186] width 229 height 171
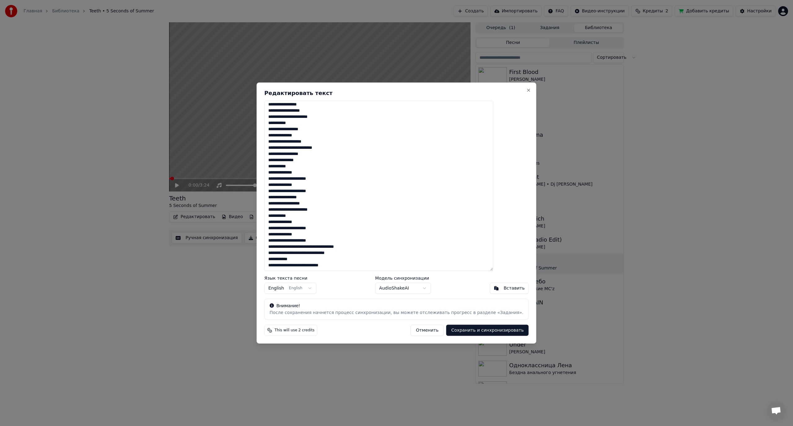
scroll to position [423, 0]
drag, startPoint x: 286, startPoint y: 246, endPoint x: 311, endPoint y: 248, distance: 25.1
click at [311, 248] on textarea at bounding box center [378, 186] width 229 height 171
paste textarea
click at [318, 246] on textarea at bounding box center [378, 186] width 229 height 171
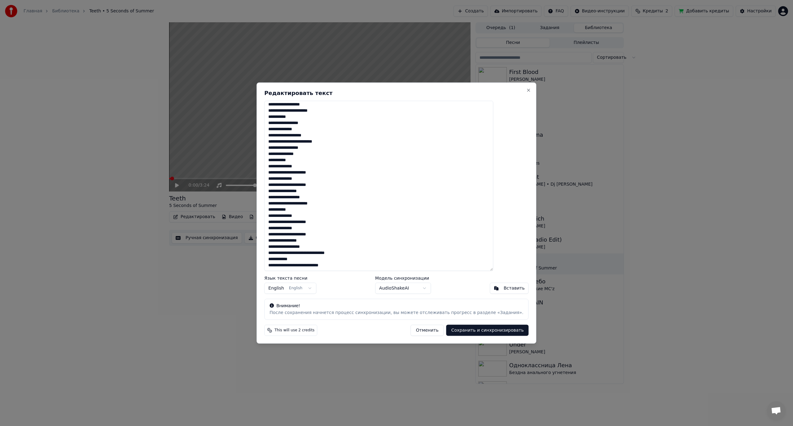
scroll to position [429, 0]
click at [333, 253] on textarea at bounding box center [378, 186] width 229 height 171
click at [325, 266] on textarea at bounding box center [378, 186] width 229 height 171
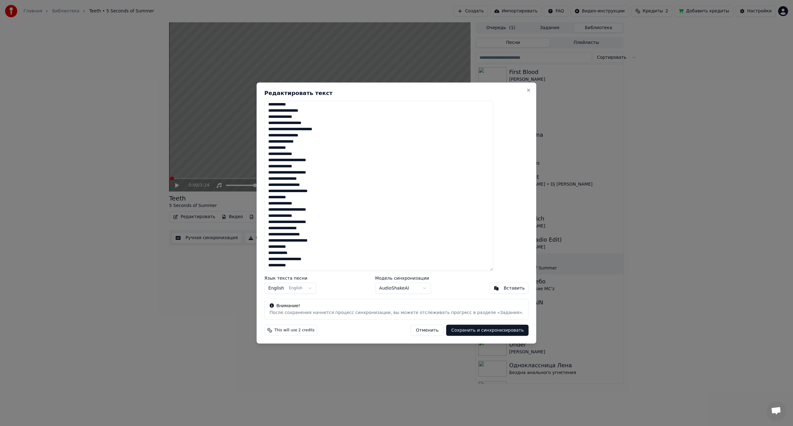
type textarea "**********"
click at [470, 330] on button "Сохранить и синхронизировать" at bounding box center [487, 330] width 82 height 11
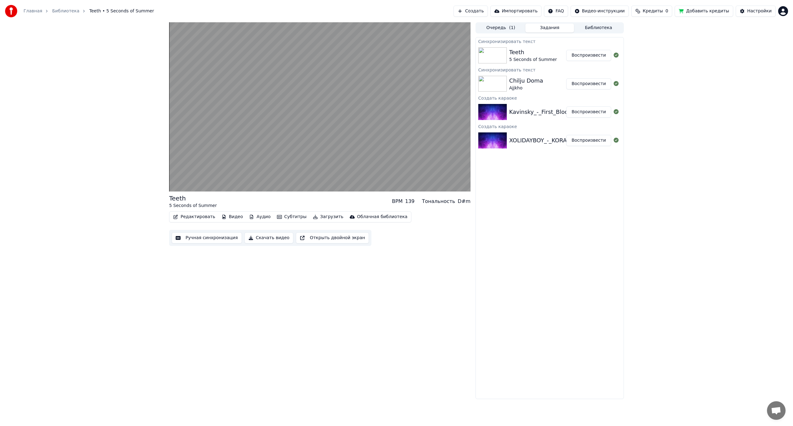
click at [782, 11] on html "Главная Библиотека Teeth • 5 Seconds of Summer Создать Импортировать FAQ Видео-…" at bounding box center [396, 213] width 793 height 426
click at [714, 162] on html "Главная Библиотека Teeth • 5 Seconds of Summer Создать Импортировать FAQ Видео-…" at bounding box center [396, 213] width 793 height 426
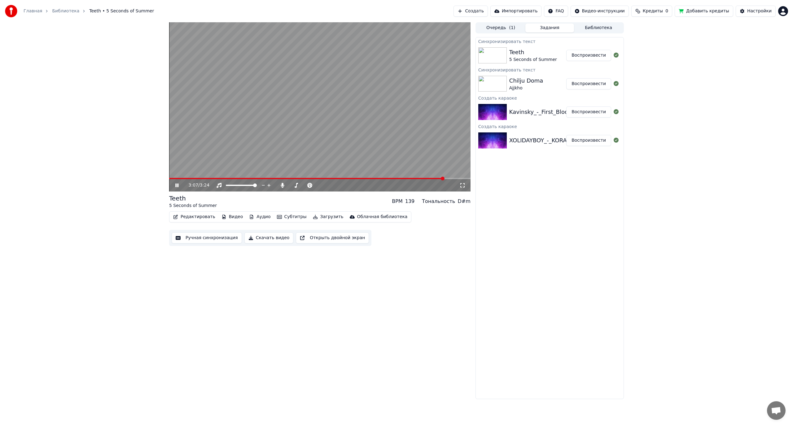
click at [322, 128] on video at bounding box center [319, 106] width 301 height 169
click at [782, 11] on html "Главная Библиотека Teeth • 5 Seconds of Summer Создать Импортировать FAQ Видео-…" at bounding box center [396, 213] width 793 height 426
click at [738, 68] on span "Выйти" at bounding box center [739, 71] width 15 height 6
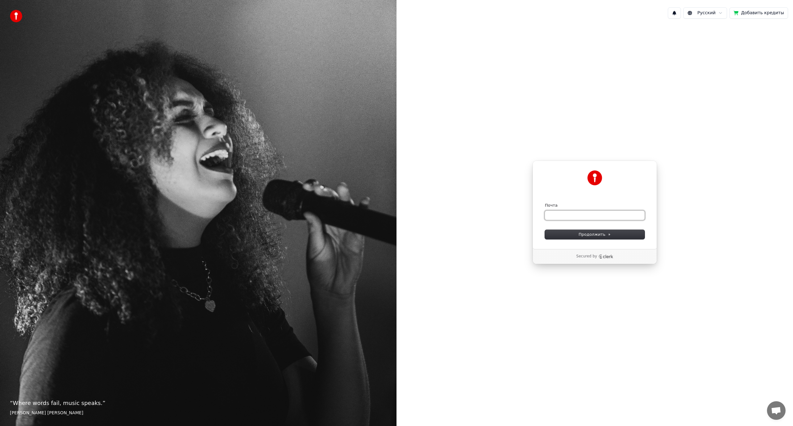
click at [567, 214] on input "Почта" at bounding box center [595, 215] width 100 height 9
paste input "**********"
click at [581, 231] on button "Продолжить" at bounding box center [595, 234] width 100 height 9
type input "**********"
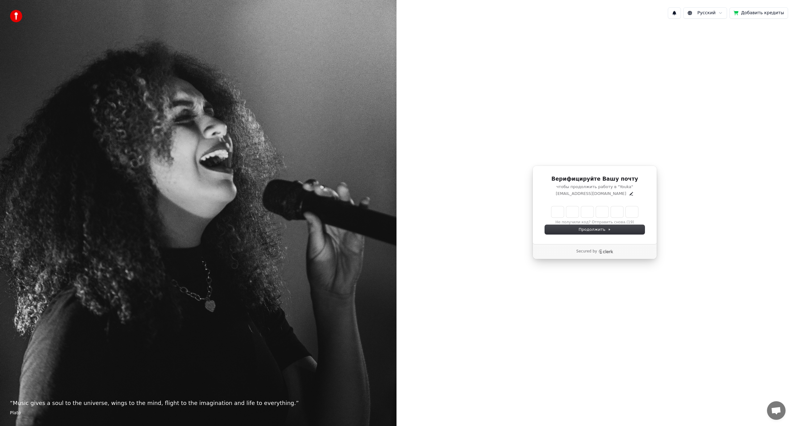
click at [555, 212] on input "Enter verification code" at bounding box center [594, 212] width 87 height 11
paste input "******"
type input "******"
